Goal: Transaction & Acquisition: Download file/media

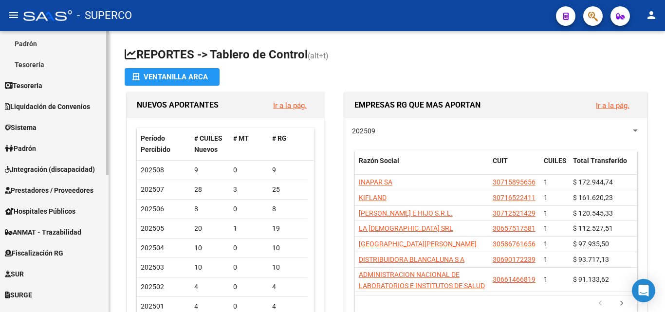
scroll to position [170, 0]
click at [32, 148] on span "Padrón" at bounding box center [20, 148] width 31 height 11
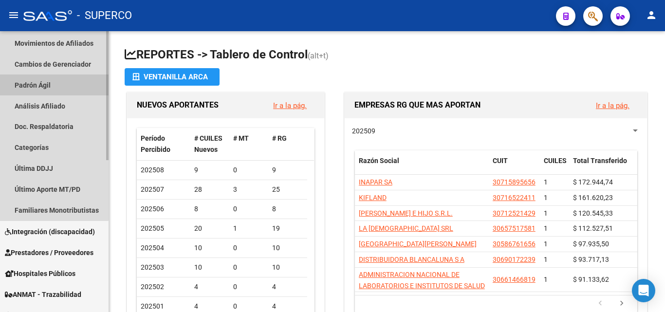
click at [42, 86] on link "Padrón Ágil" at bounding box center [54, 84] width 109 height 21
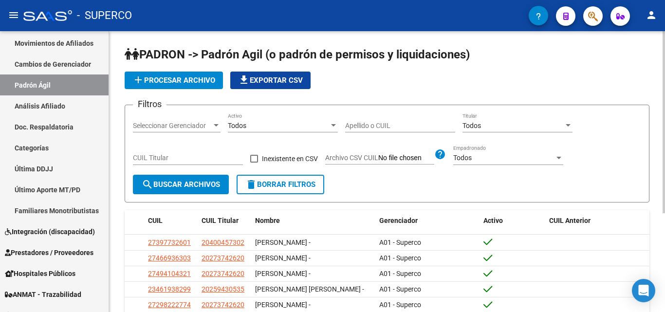
click at [369, 125] on input "Apellido o CUIL" at bounding box center [400, 126] width 110 height 8
type input "p"
type input "[PERSON_NAME]"
click at [189, 185] on span "search Buscar Archivos" at bounding box center [181, 184] width 78 height 9
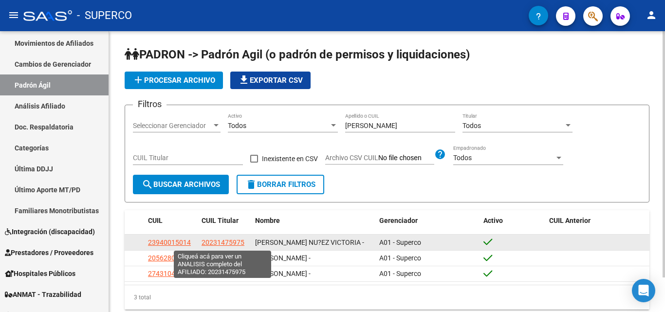
click at [215, 241] on span "20231475975" at bounding box center [223, 243] width 43 height 8
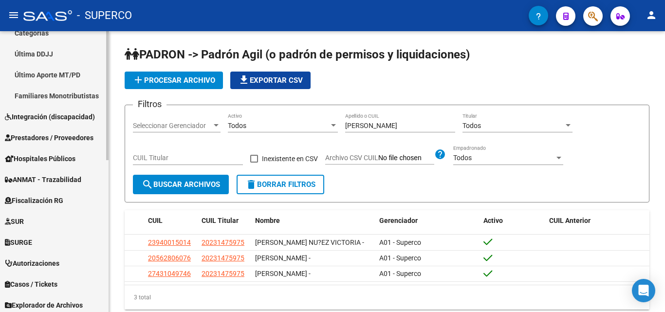
scroll to position [292, 0]
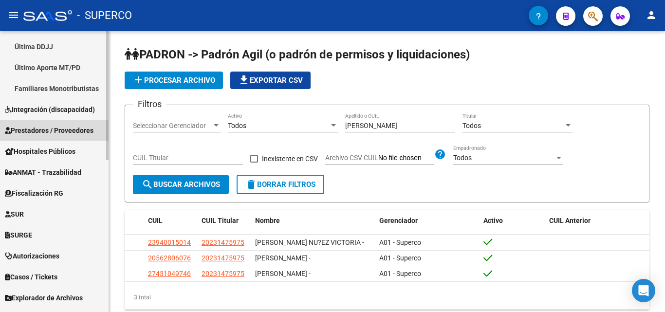
click at [55, 129] on span "Prestadores / Proveedores" at bounding box center [49, 130] width 89 height 11
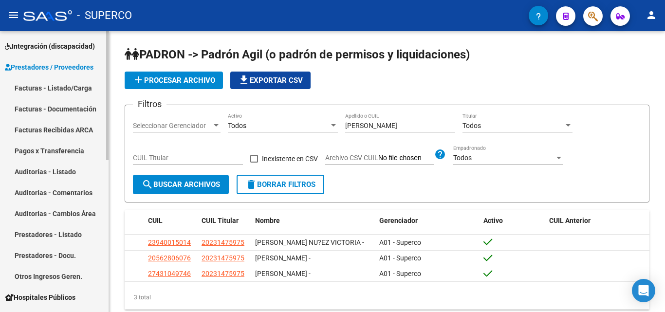
scroll to position [97, 0]
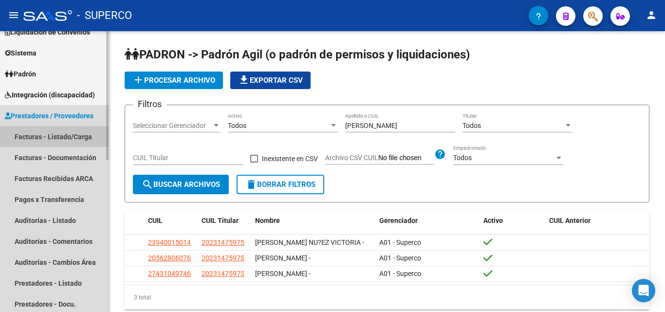
click at [74, 138] on link "Facturas - Listado/Carga" at bounding box center [54, 136] width 109 height 21
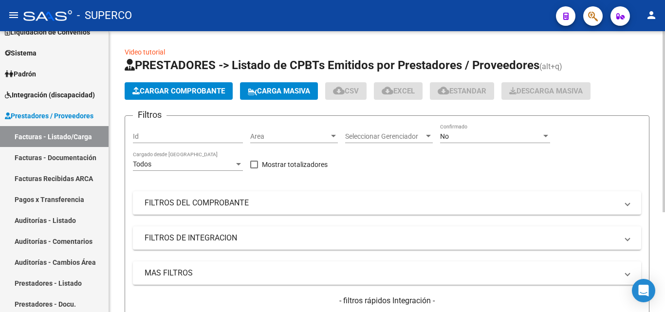
click at [166, 137] on input "Id" at bounding box center [188, 136] width 110 height 8
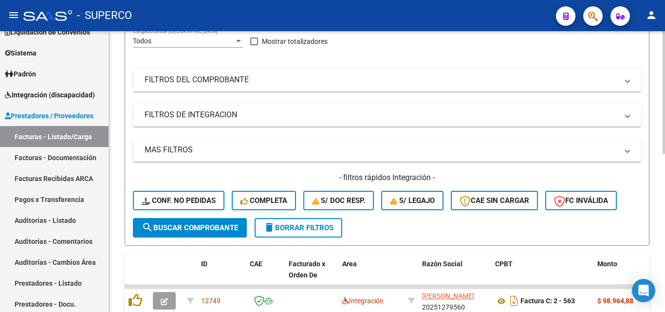
scroll to position [146, 0]
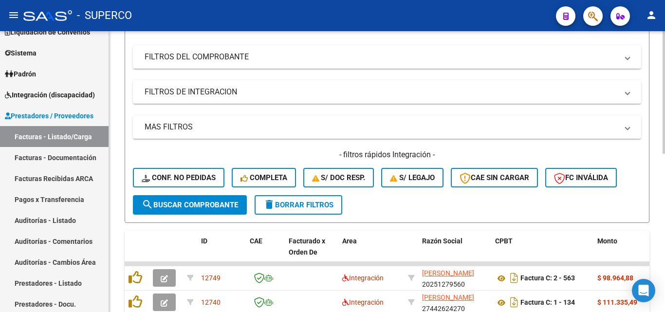
click at [186, 203] on span "search Buscar Comprobante" at bounding box center [190, 205] width 96 height 9
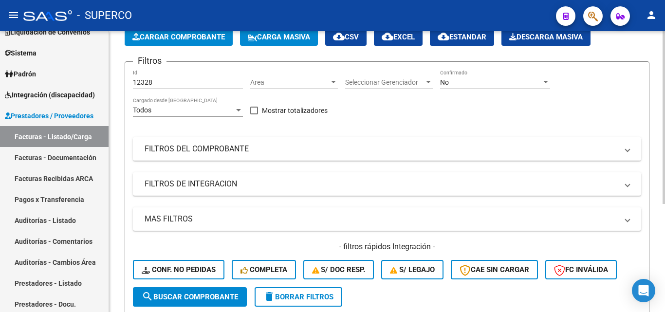
scroll to position [49, 0]
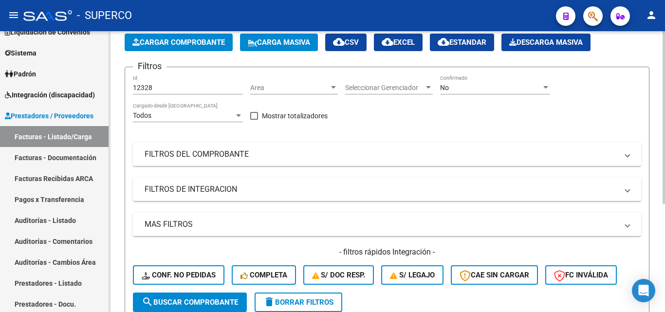
click at [445, 83] on div "No Confirmado" at bounding box center [495, 84] width 110 height 19
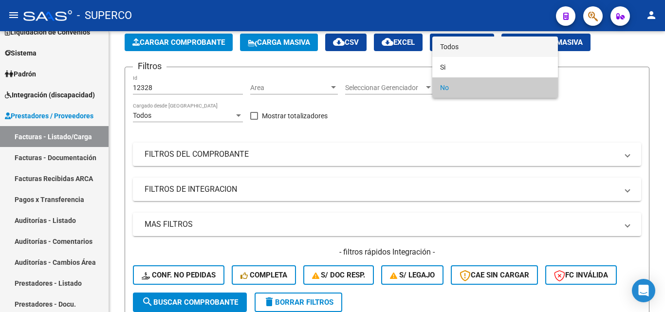
click at [455, 50] on span "Todos" at bounding box center [495, 47] width 110 height 20
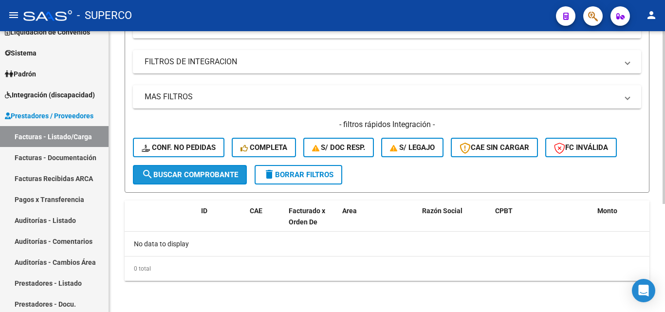
click at [168, 171] on span "search Buscar Comprobante" at bounding box center [190, 174] width 96 height 9
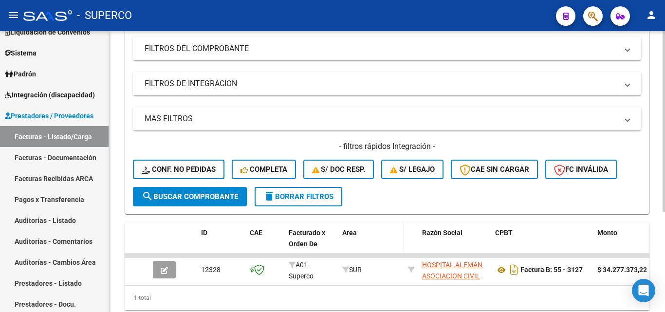
scroll to position [176, 0]
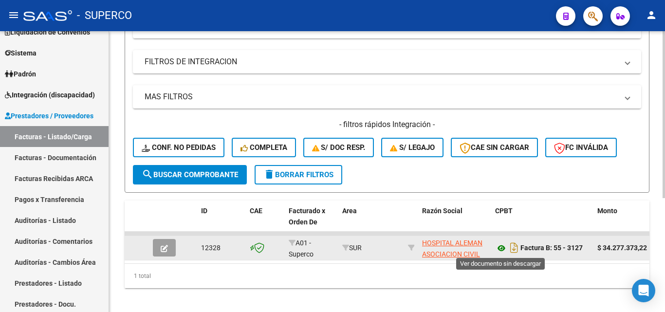
click at [501, 248] on icon at bounding box center [501, 248] width 13 height 12
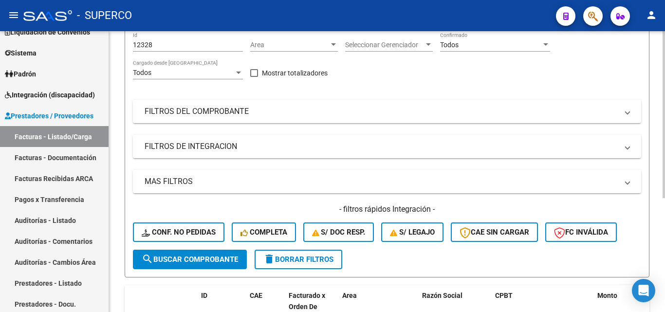
scroll to position [79, 0]
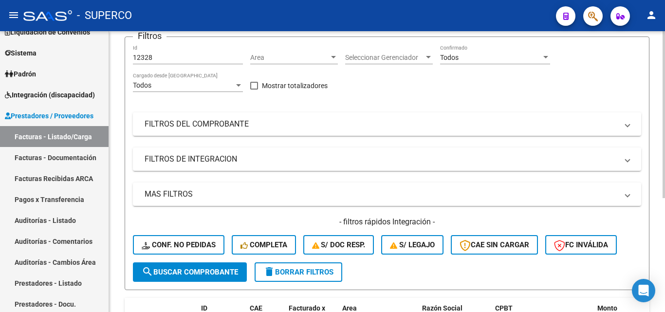
click at [157, 55] on input "12328" at bounding box center [188, 58] width 110 height 8
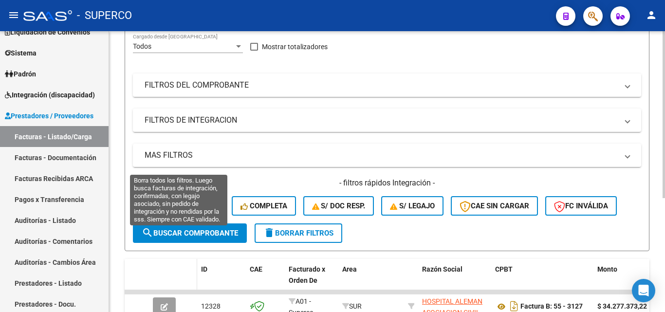
scroll to position [176, 0]
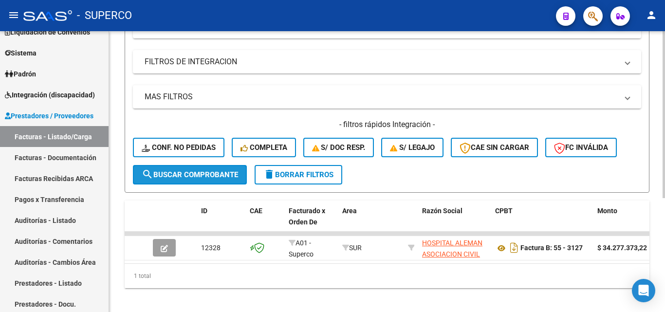
click at [200, 180] on button "search Buscar Comprobante" at bounding box center [190, 174] width 114 height 19
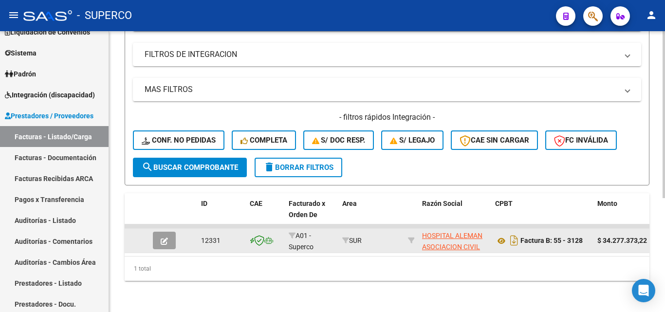
scroll to position [191, 0]
click at [500, 235] on icon at bounding box center [501, 241] width 13 height 12
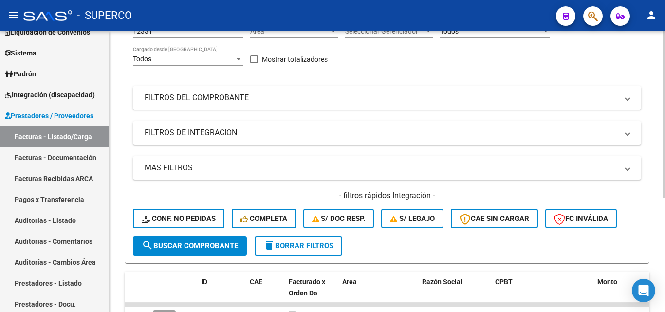
scroll to position [94, 0]
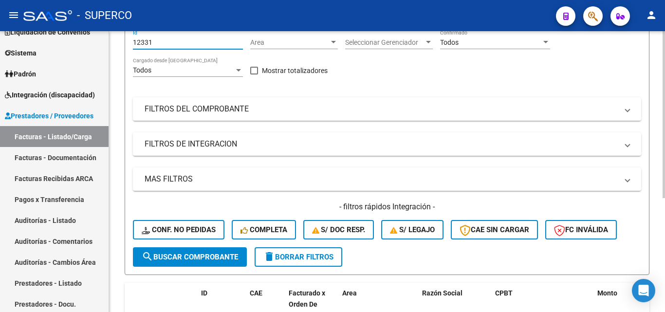
click at [172, 44] on input "12331" at bounding box center [188, 42] width 110 height 8
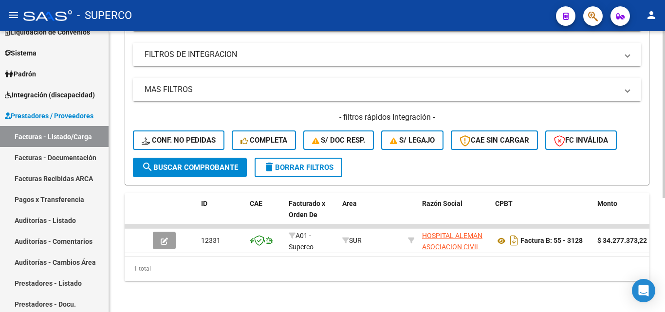
scroll to position [191, 0]
click at [197, 163] on span "search Buscar Comprobante" at bounding box center [190, 167] width 96 height 9
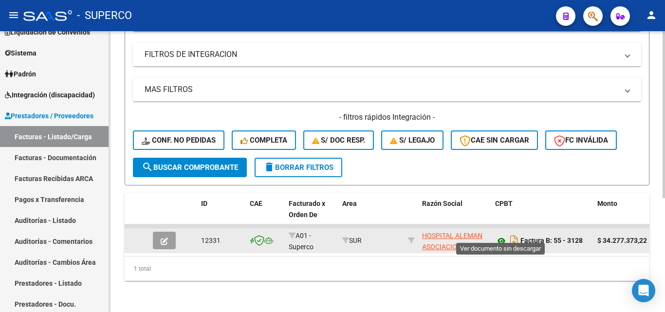
click at [500, 235] on icon at bounding box center [501, 241] width 13 height 12
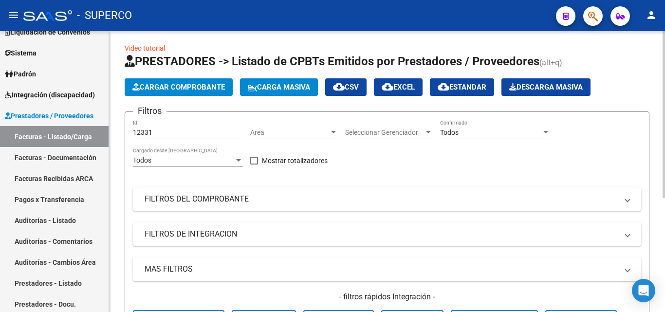
scroll to position [0, 0]
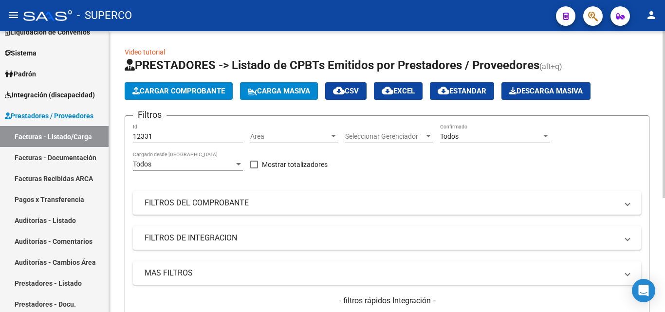
click at [175, 137] on input "12331" at bounding box center [188, 136] width 110 height 8
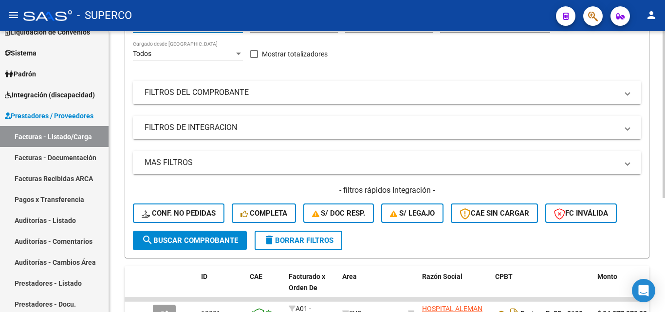
scroll to position [191, 0]
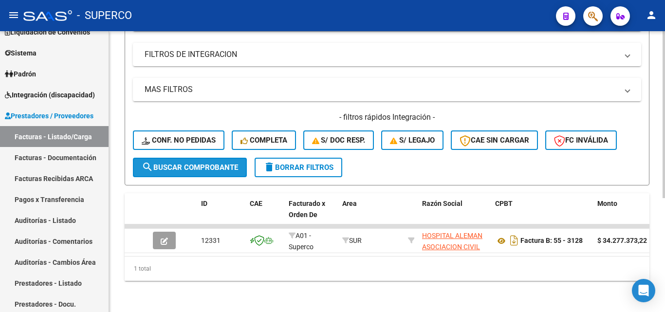
click at [185, 168] on button "search Buscar Comprobante" at bounding box center [190, 167] width 114 height 19
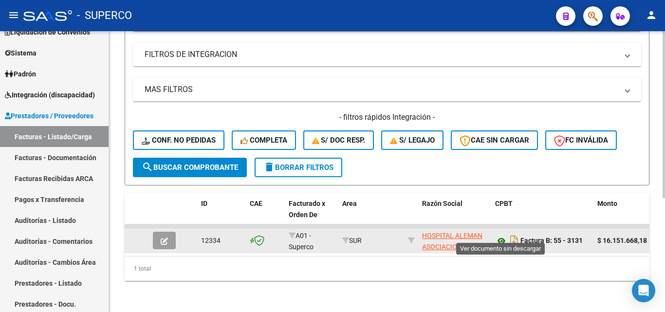
click at [500, 235] on icon at bounding box center [501, 241] width 13 height 12
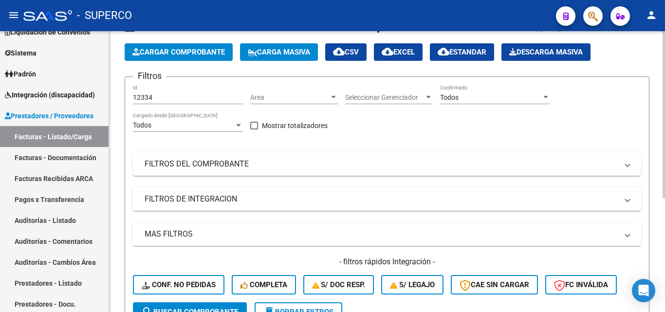
scroll to position [0, 0]
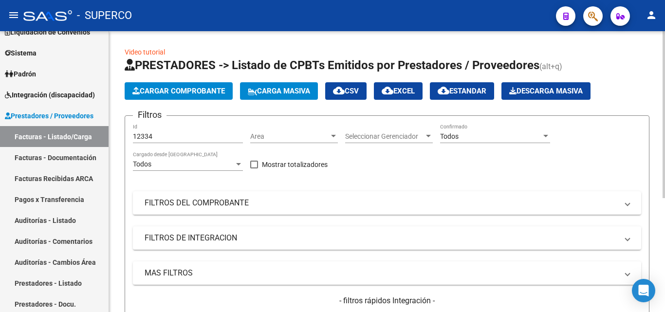
click at [162, 141] on div "12334 Id" at bounding box center [188, 133] width 110 height 19
type input "12335"
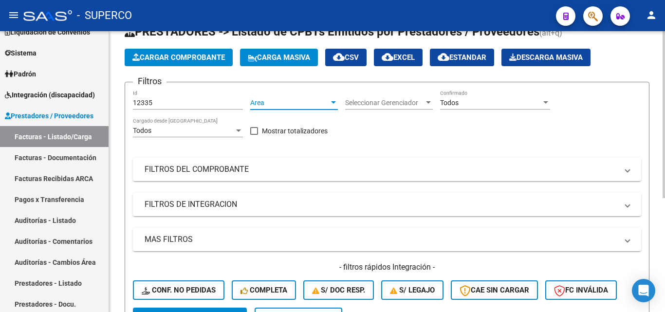
scroll to position [191, 0]
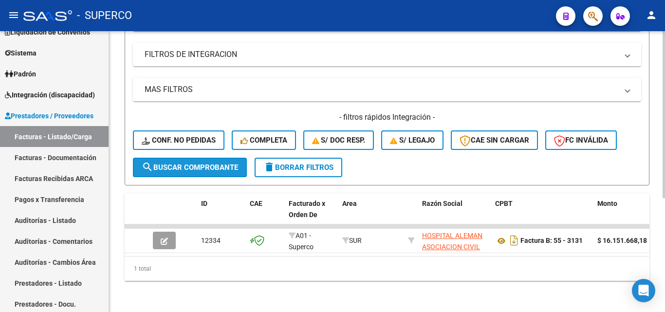
click at [190, 163] on span "search Buscar Comprobante" at bounding box center [190, 167] width 96 height 9
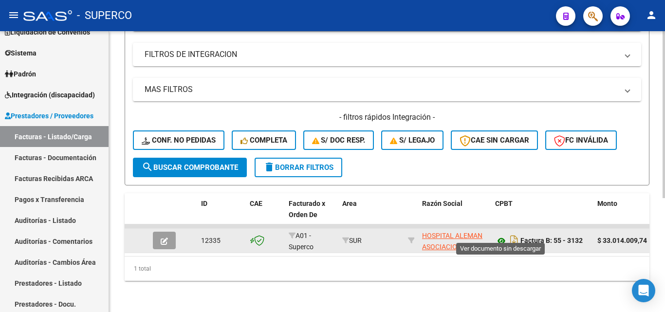
click at [501, 235] on icon at bounding box center [501, 241] width 13 height 12
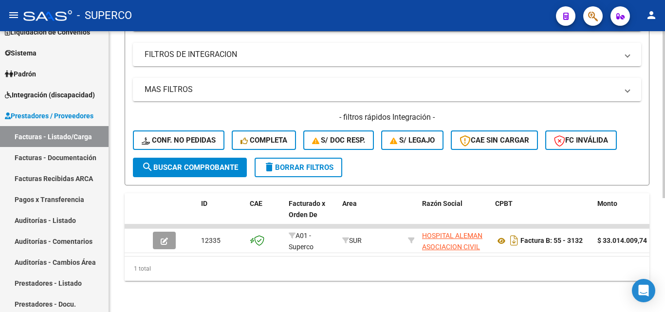
drag, startPoint x: 639, startPoint y: 290, endPoint x: 598, endPoint y: 286, distance: 41.1
click at [639, 290] on icon "Open Intercom Messenger" at bounding box center [644, 291] width 10 height 12
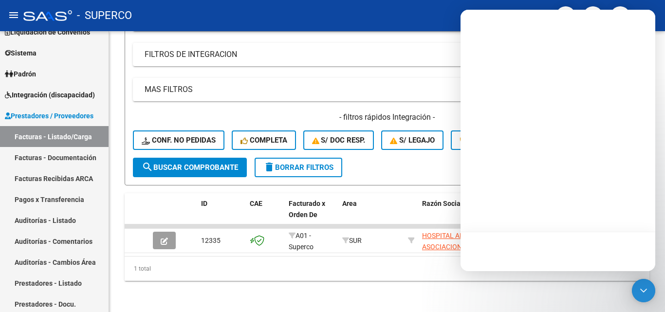
scroll to position [0, 0]
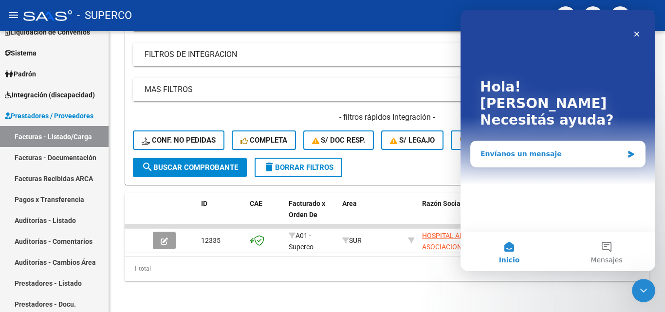
click at [509, 149] on div "Envíanos un mensaje" at bounding box center [552, 154] width 143 height 10
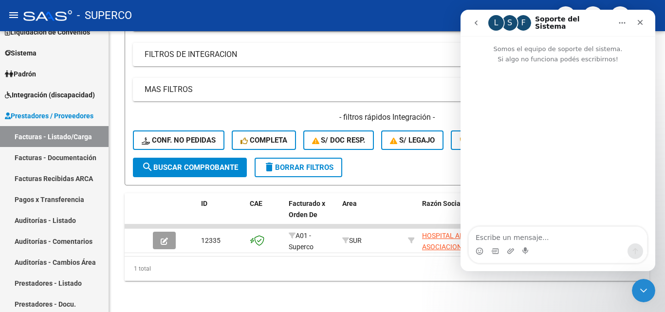
click at [513, 243] on div "Intercom Messenger" at bounding box center [511, 251] width 8 height 16
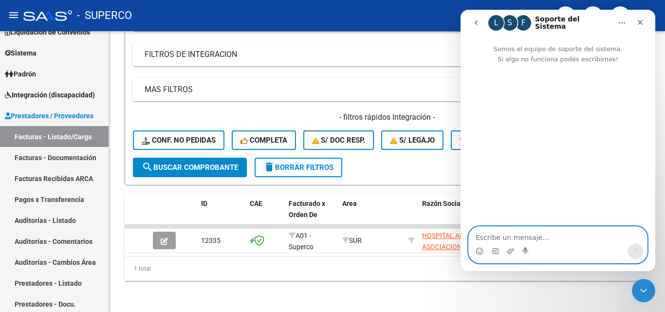
click at [510, 234] on textarea "Escribe un mensaje..." at bounding box center [558, 235] width 178 height 17
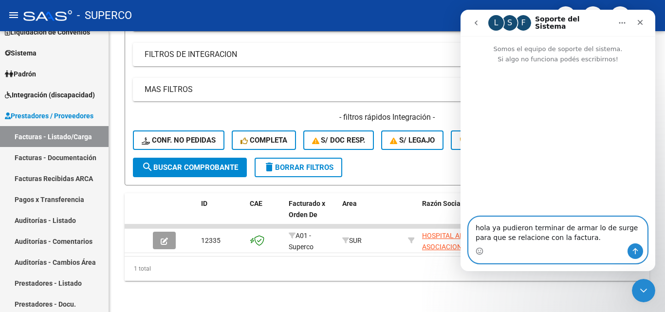
click at [526, 239] on textarea "hola ya pudieron terminar de armar lo de surge para que se relacione con la fac…" at bounding box center [558, 230] width 178 height 26
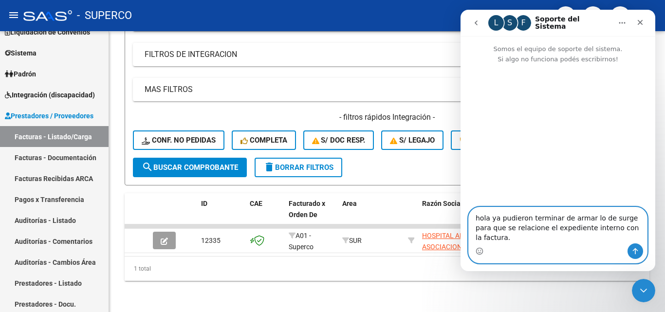
click at [635, 239] on textarea "hola ya pudieron terminar de armar lo de surge para que se relacione el expedie…" at bounding box center [558, 225] width 178 height 36
type textarea "hola ya pudieron terminar de armar lo de surge para que se relacione el expedie…"
